Goal: Transaction & Acquisition: Download file/media

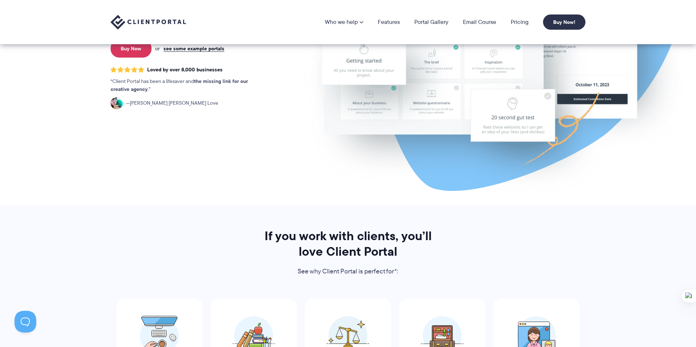
scroll to position [25, 0]
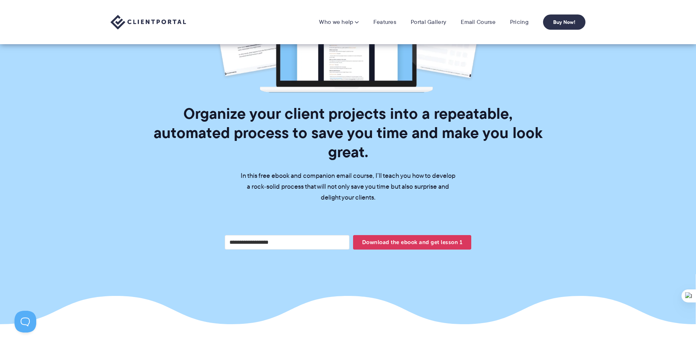
scroll to position [175, 0]
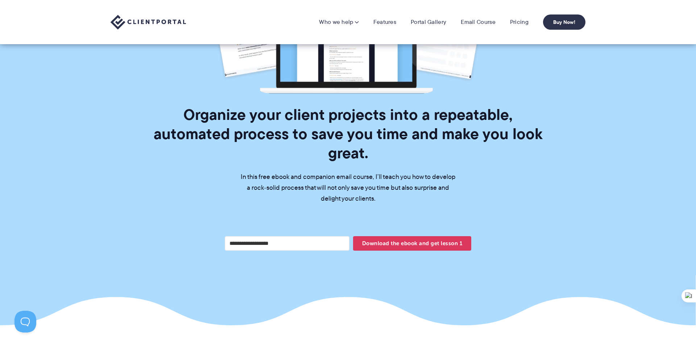
click at [241, 236] on input "Your email address" at bounding box center [287, 243] width 125 height 15
type input "**********"
click at [404, 237] on span "Download the ebook and get lesson 1" at bounding box center [412, 243] width 118 height 12
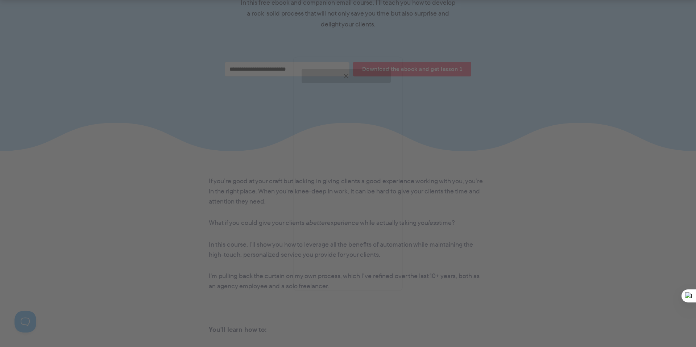
scroll to position [386, 0]
